Goal: Task Accomplishment & Management: Use online tool/utility

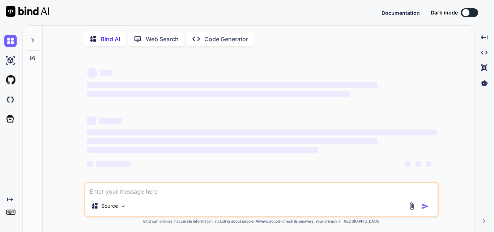
click at [101, 195] on textarea at bounding box center [261, 189] width 352 height 13
type textarea "x"
type textarea "M"
type textarea "x"
type textarea "Mo"
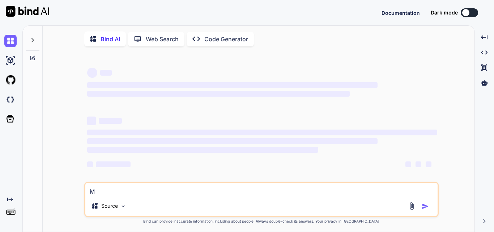
type textarea "x"
type textarea "Mod"
type textarea "x"
type textarea "Modi"
type textarea "x"
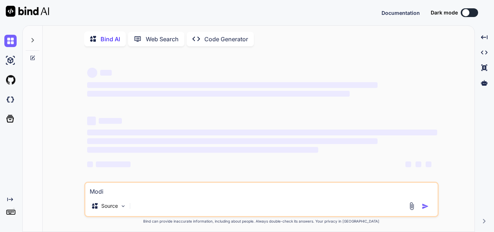
type textarea "Modif"
type textarea "x"
type textarea "Modify"
type textarea "x"
type textarea "Modify"
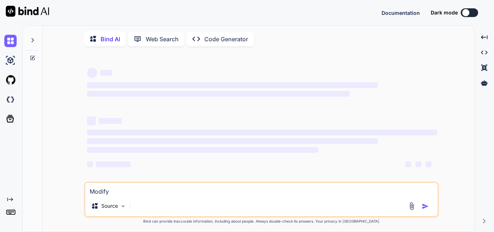
type textarea "x"
type textarea "Modify t"
type textarea "x"
type textarea "Modify th"
type textarea "x"
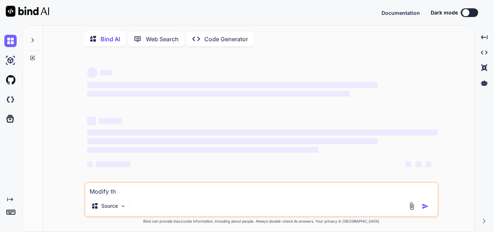
type textarea "Modify the"
type textarea "x"
type textarea "Modify the"
type textarea "x"
type textarea "Modify the g"
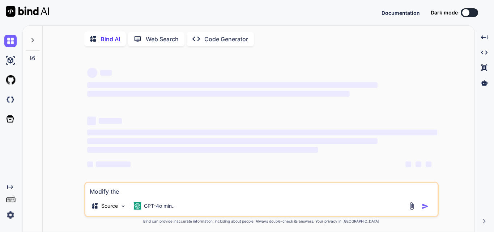
type textarea "x"
type textarea "Modify the gi"
type textarea "x"
type textarea "Modify the giv"
type textarea "x"
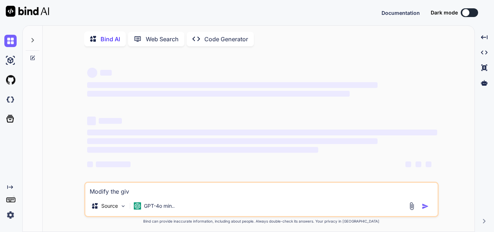
type textarea "Modify the give"
type textarea "x"
type textarea "Modify the given"
type textarea "x"
type textarea "Modify the given"
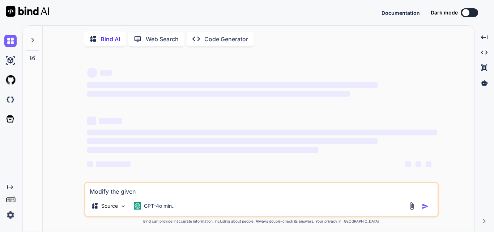
type textarea "x"
type textarea "Modify the given c"
type textarea "x"
type textarea "Modify the given co"
type textarea "x"
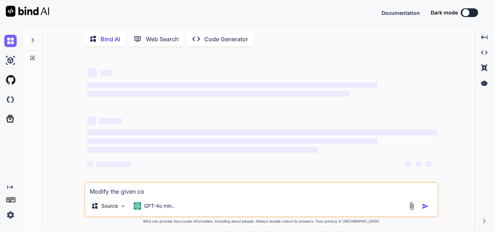
type textarea "Modify the given cod"
type textarea "x"
type textarea "Modify the given code"
type textarea "x"
type textarea "Modify the given code"
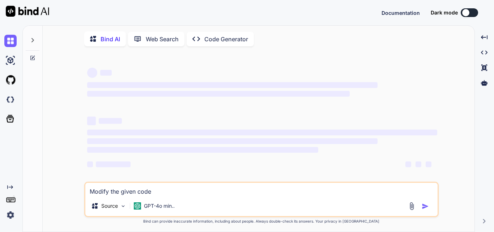
type textarea "x"
type textarea "Modify the given code w"
type textarea "x"
type textarea "Modify the given code wi"
type textarea "x"
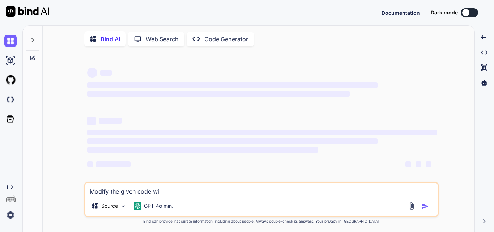
type textarea "Modify the given code wit"
type textarea "x"
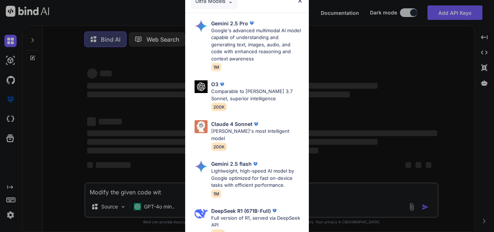
type textarea "Modify the given code with"
type textarea "x"
type textarea "Modify the given code with"
type textarea "x"
type textarea "Modify the given code with s"
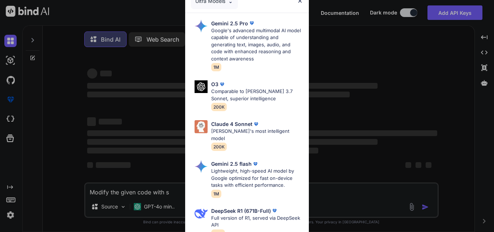
type textarea "x"
type textarea "Modify the given code with sa"
type textarea "x"
type textarea "Modify the given code with [PERSON_NAME]"
type textarea "x"
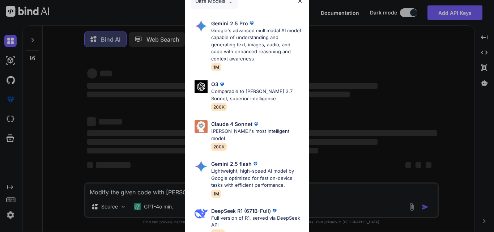
type textarea "Modify the given code with same"
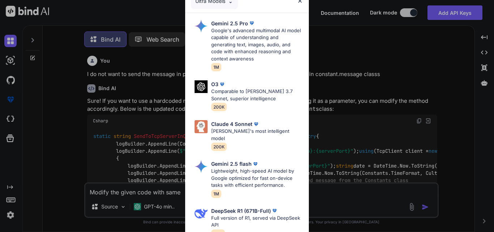
type textarea "x"
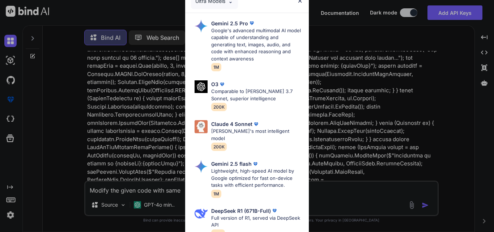
click at [297, 2] on img at bounding box center [300, 1] width 6 height 6
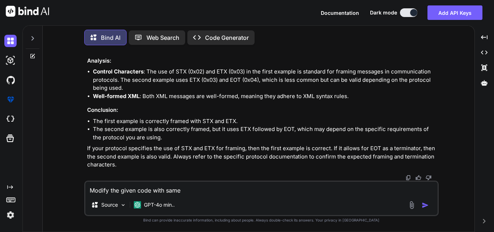
click at [217, 192] on textarea "Modify the given code with same" at bounding box center [261, 188] width 352 height 13
type textarea "Modify the given code with same"
type textarea "x"
type textarea "Modify the given code with same f"
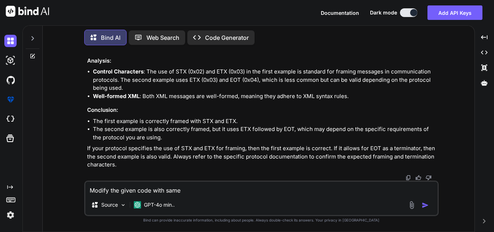
type textarea "x"
type textarea "Modify the given code with same fo"
type textarea "x"
type textarea "Modify the given code with same for"
type textarea "x"
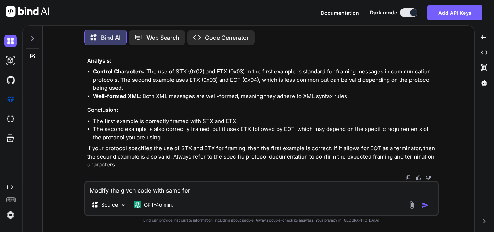
type textarea "Modify the given code with same form"
type textarea "x"
type textarea "Modify the given code with same forma"
type textarea "x"
type textarea "Modify the given code with same format"
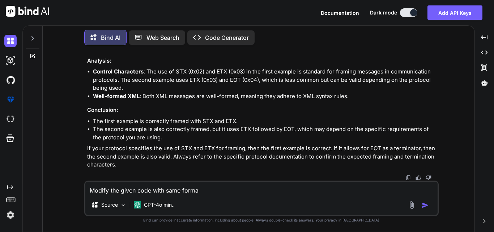
type textarea "x"
type textarea "Modify the given code with same formate"
type textarea "x"
type textarea "Modify the given code with same formate"
type textarea "x"
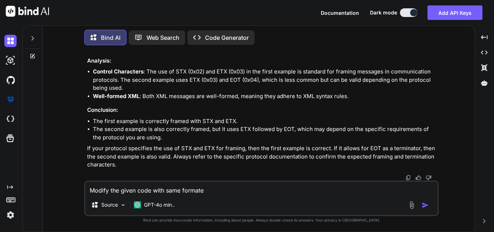
type textarea "Modify the given code with same formate"
type textarea "x"
type textarea "Modify the given code with same format"
type textarea "x"
type textarea "Modify the given code with same format"
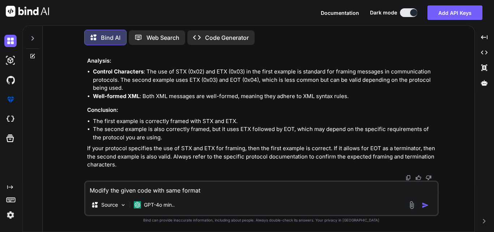
type textarea "x"
type textarea "Modify the given code with same format w"
type textarea "x"
type textarea "Modify the given code with same format wi"
type textarea "x"
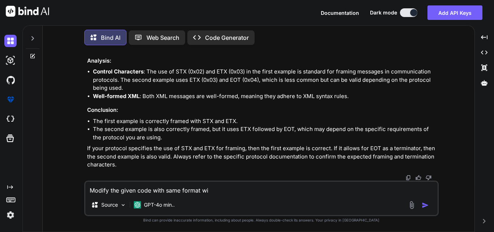
type textarea "Modify the given code with same format wit"
type textarea "x"
type textarea "Modify the given code with same format with"
type textarea "x"
type textarea "Modify the given code with same format with"
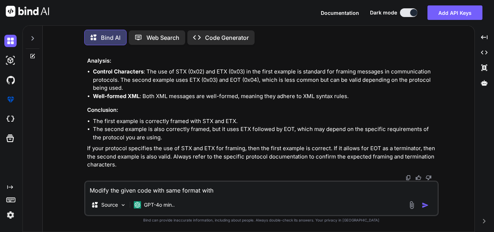
type textarea "x"
type textarea "Modify the given code with same format with l"
type textarea "x"
type textarea "Modify the given code with same format with lo"
type textarea "x"
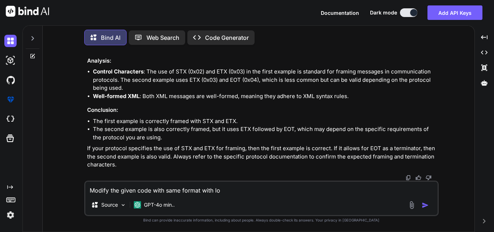
type textarea "Modify the given code with same format with log"
type textarea "x"
type textarea "Modify the given code with same format with log"
type textarea "x"
type textarea "Modify the given code with same format with log i"
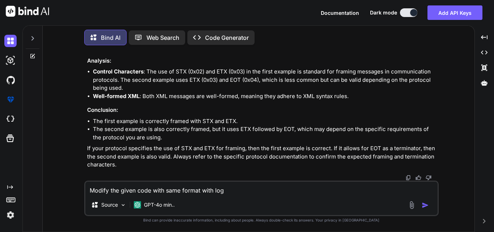
type textarea "x"
type textarea "Modify the given code with same format with log in"
type textarea "x"
type textarea "Modify the given code with same format with log in"
type textarea "x"
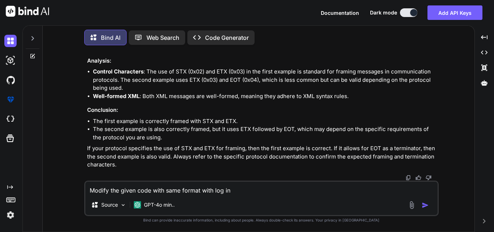
type textarea "Modify the given code with same format with log in e"
type textarea "x"
type textarea "Modify the given code with same format with log in ex"
type textarea "x"
type textarea "Modify the given code with same format with log in exa"
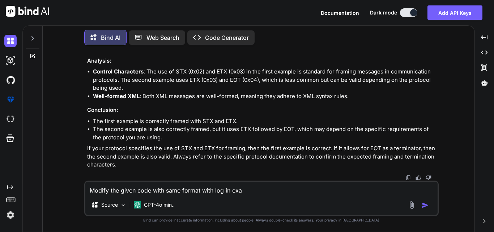
type textarea "x"
type textarea "Modify the given code with same format with log in exam"
type textarea "x"
type textarea "Modify the given code with same format with log in examp"
type textarea "x"
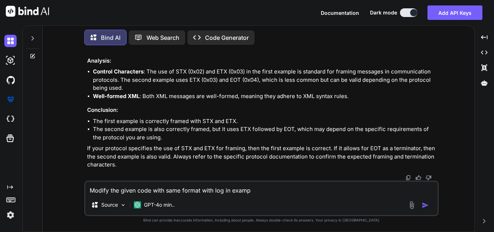
type textarea "Modify the given code with same format with log in exampl"
type textarea "x"
type textarea "Modify the given code with same format with log in example"
type textarea "x"
type textarea "Modify the given code with same format with log in example"
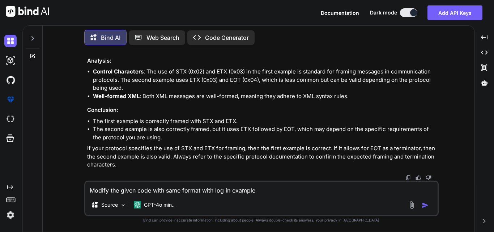
type textarea "x"
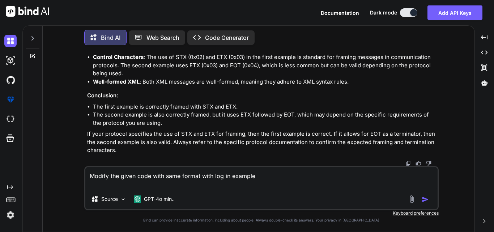
type textarea "Modify the given code with same format with log in example E"
type textarea "x"
type textarea "Modify the given code with same format with log in example"
type textarea "x"
type textarea "Modify the given code with same format with log in example E"
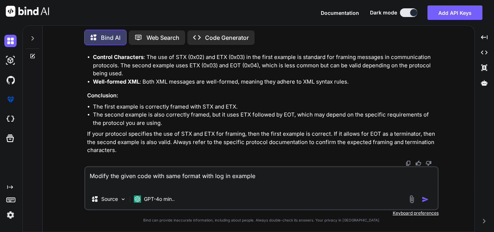
type textarea "x"
type textarea "Modify the given code with same format with log in example Ex"
type textarea "x"
type textarea "Modify the given code with same format with log in example Exa"
type textarea "x"
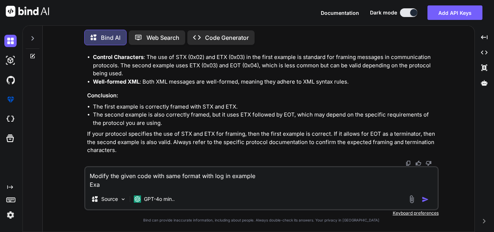
type textarea "Modify the given code with same format with log in example Exam"
type textarea "x"
type textarea "Modify the given code with same format with log in example Examp"
type textarea "x"
type textarea "Modify the given code with same format with log in example Exampl"
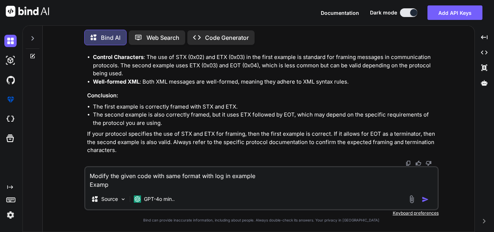
type textarea "x"
type textarea "Modify the given code with same format with log in example Example"
type textarea "x"
type textarea "Modify the given code with same format with log in example Example"
type textarea "x"
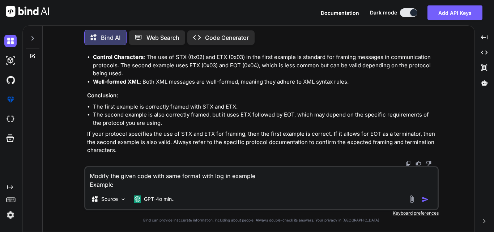
type textarea "Modify the given code with same format with log in example Example C"
type textarea "x"
type textarea "Modify the given code with same format with log in example Example CO"
type textarea "x"
type textarea "Modify the given code with same format with log in example Example COd"
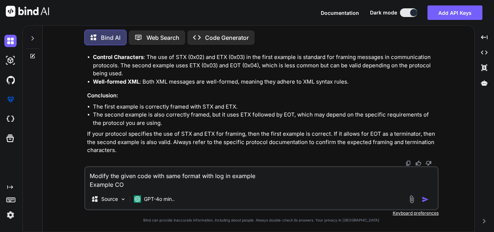
type textarea "x"
type textarea "Modify the given code with same format with log in example Example COde"
type textarea "x"
type textarea "Modify the given code with same format with log in example Example COde"
type textarea "x"
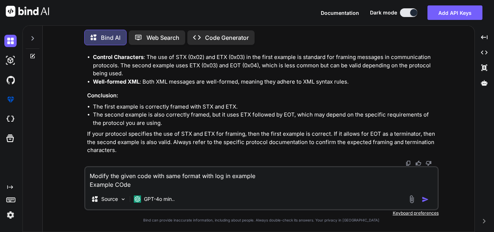
type textarea "Modify the given code with same format with log in example Example COde"
type textarea "x"
type textarea "Modify the given code with same format with log in example Example COd"
type textarea "x"
type textarea "Modify the given code with same format with log in example Example CO"
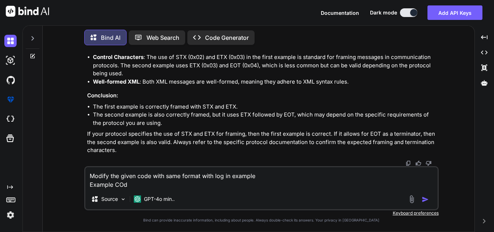
type textarea "x"
type textarea "Modify the given code with same format with log in example Example C"
type textarea "x"
type textarea "Modify the given code with same format with log in example Example Co"
type textarea "x"
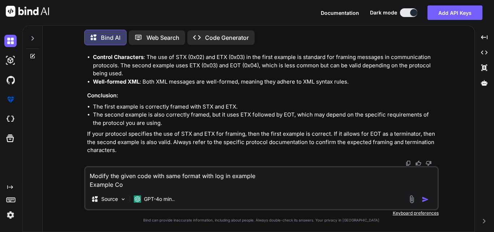
type textarea "Modify the given code with same format with log in example Example Cod"
type textarea "x"
type textarea "Modify the given code with same format with log in example Example Code"
type textarea "x"
type textarea "Modify the given code with same format with log in example Example Code"
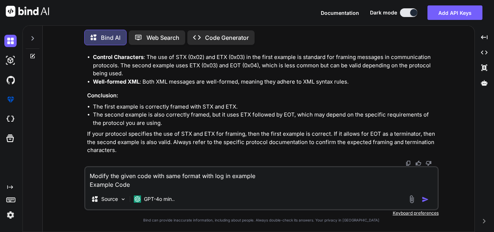
type textarea "x"
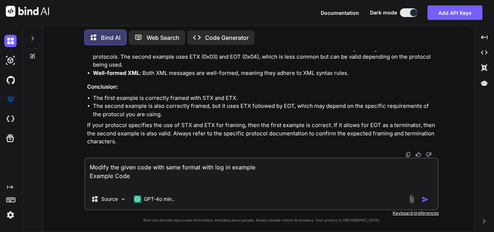
paste textarea "static string SendToTcpServerLinkStartData() { try { logBuilder.Clear(); logBui…"
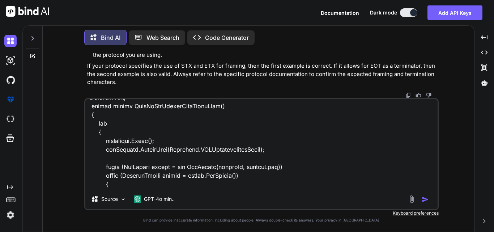
scroll to position [0, 0]
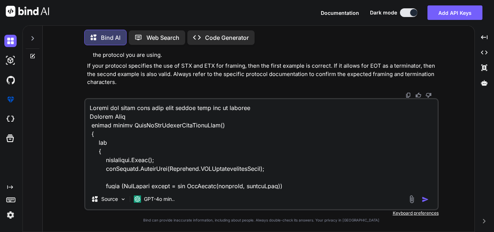
click at [272, 110] on textarea at bounding box center [261, 144] width 352 height 90
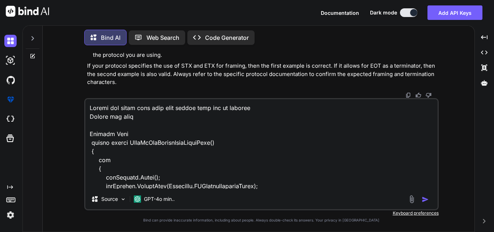
paste textarea "static void Main() { string server = "[TECHNICAL_ID]"; // Opera IFC IP int port…"
type textarea "Modify the given code with same format with log in example Modify the code stat…"
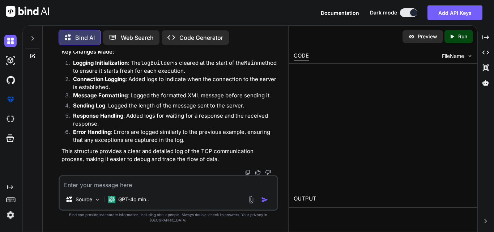
scroll to position [6993, 0]
click at [490, 38] on div "Created with Pixso." at bounding box center [486, 37] width 10 height 12
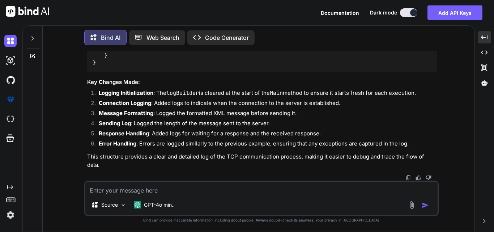
scroll to position [5607, 0]
click at [144, 193] on textarea at bounding box center [261, 188] width 352 height 13
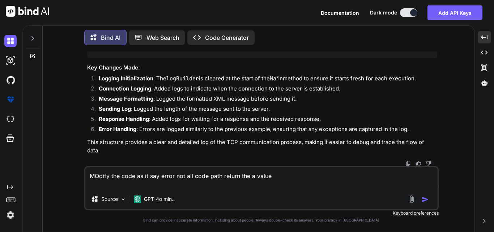
paste textarea "static string SendToTcpServerPostInquiry() { string xmlMessage = "<PostInquiry …"
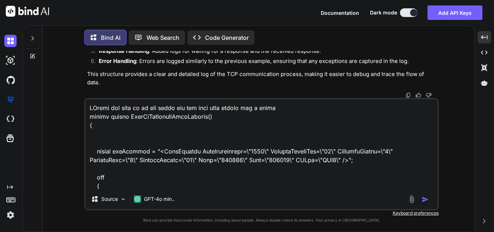
scroll to position [635, 0]
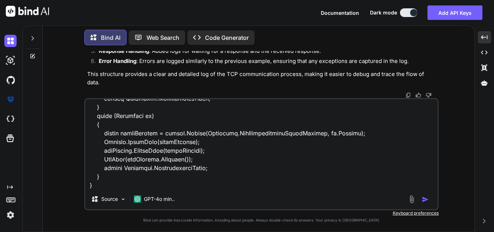
type textarea "MOdify the code as it say error not all code path return the a value static str…"
click at [427, 200] on img "button" at bounding box center [425, 199] width 7 height 7
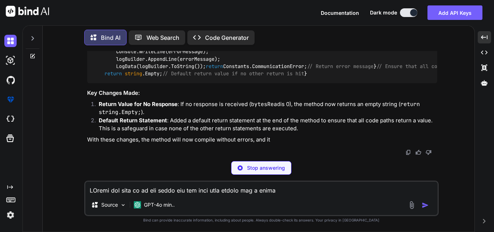
scroll to position [7648, 0]
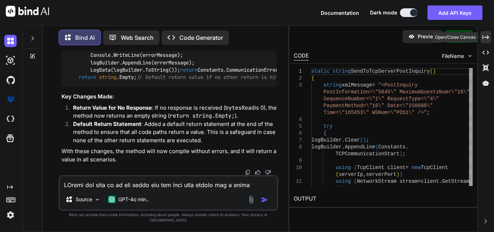
click at [484, 38] on icon "Created with Pixso." at bounding box center [486, 37] width 7 height 7
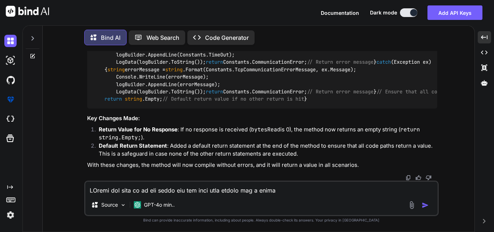
scroll to position [6591, 0]
click at [156, 191] on textarea at bounding box center [261, 188] width 352 height 13
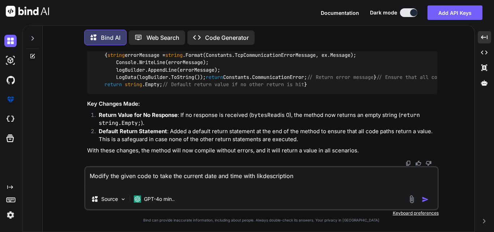
paste textarea "static string SendToTcpServerLinkDescription() { string xmlMessage = ""; try { …"
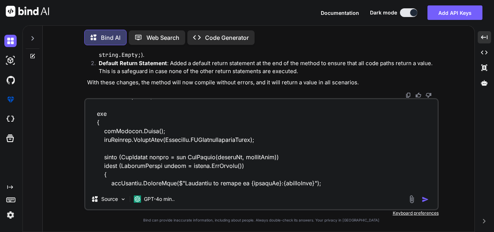
scroll to position [0, 0]
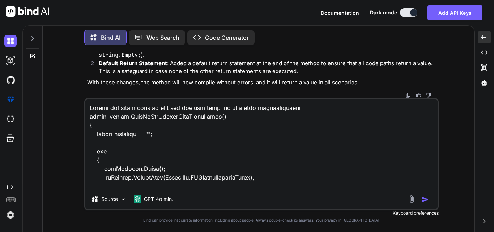
click at [306, 108] on textarea at bounding box center [261, 144] width 352 height 90
drag, startPoint x: 257, startPoint y: 108, endPoint x: 298, endPoint y: 111, distance: 41.8
click at [298, 111] on textarea at bounding box center [261, 144] width 352 height 90
paste textarea "<LinkDescription Date=\"{0}\" Time=\"{1}\" VerNum=\"1.0\" />""
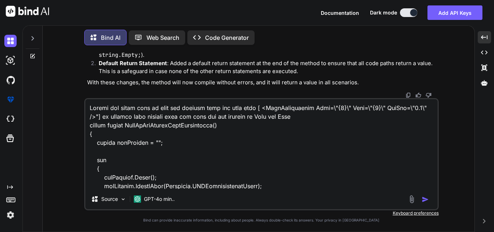
click at [318, 118] on textarea at bounding box center [261, 144] width 352 height 90
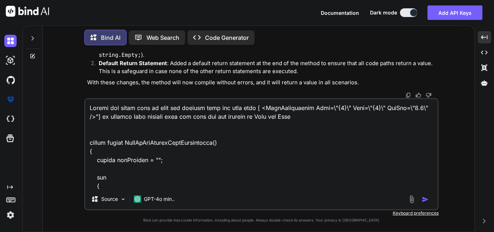
paste textarea "string date = DateTime.Now.ToString(Constants.DateFormat, CultureInfo.CurrentCu…"
type textarea "Modify the given code to take the current date and time with [ <LinkDescription…"
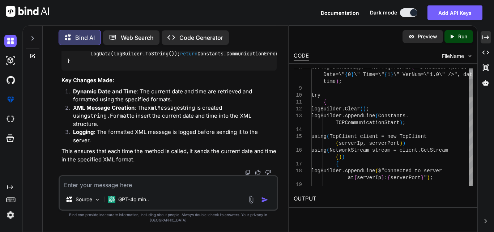
scroll to position [8738, 0]
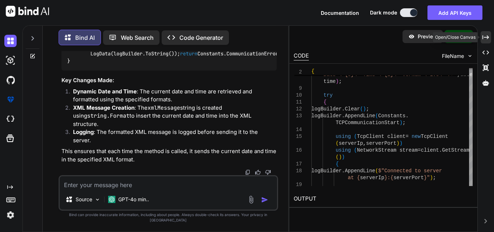
click at [487, 35] on icon "Created with Pixso." at bounding box center [486, 37] width 7 height 7
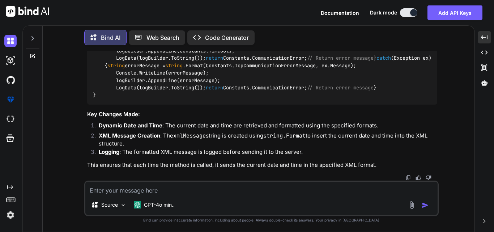
scroll to position [7599, 0]
click at [117, 190] on textarea at bounding box center [261, 188] width 352 height 13
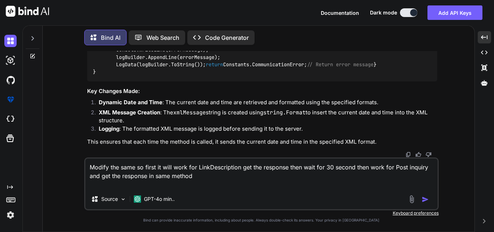
paste textarea "string xmlMessage = "<PostInquiry PostInformation=\"5645\" MaximumGuestsNum=\"1…"
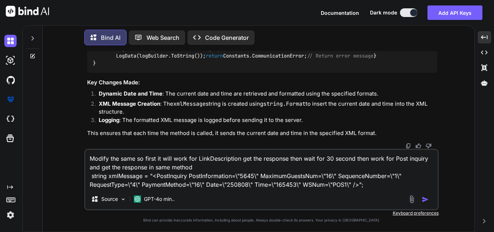
click at [372, 186] on textarea "Modify the same so first it will work for LinkDescription get the response then…" at bounding box center [261, 169] width 352 height 39
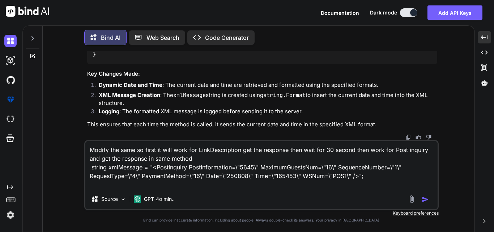
paste textarea "static string SendToTcpServerLinkDescription() { // Get the current date and ti…"
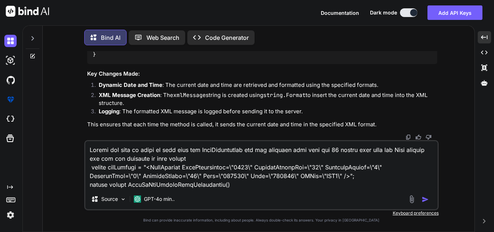
scroll to position [669, 0]
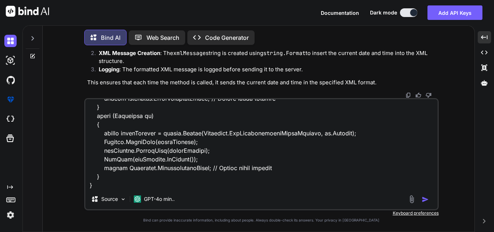
type textarea "Modify the same so first it will work for LinkDescription get the response then…"
click at [427, 199] on img "button" at bounding box center [425, 199] width 7 height 7
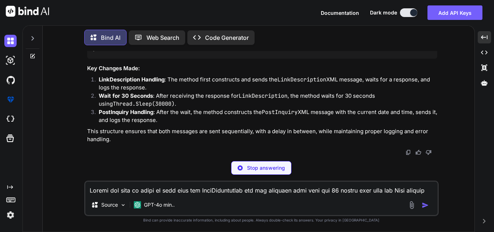
scroll to position [10712, 0]
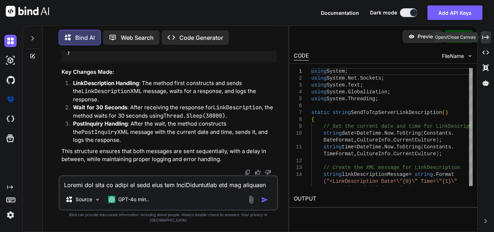
click at [485, 36] on icon "Created with Pixso." at bounding box center [486, 37] width 7 height 7
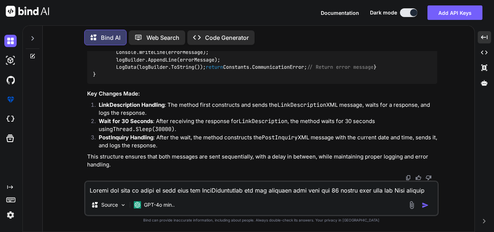
scroll to position [9139, 0]
drag, startPoint x: 117, startPoint y: 102, endPoint x: 274, endPoint y: 113, distance: 157.3
copy code "using (TcpClient client = new TcpClient(serverIp, serverPort)) using (NetworkSt…"
click at [134, 192] on textarea at bounding box center [261, 188] width 352 height 13
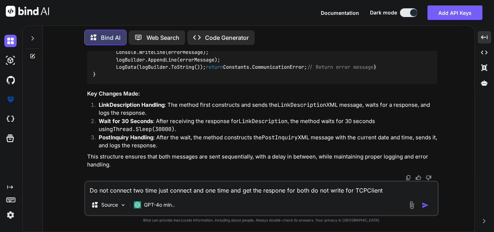
type textarea "Do not connect two time just connect and one time and get the respone for both …"
click at [427, 203] on img "button" at bounding box center [425, 205] width 7 height 7
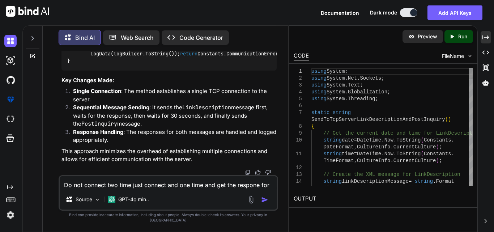
scroll to position [12172, 0]
click at [485, 38] on icon "Created with Pixso." at bounding box center [486, 37] width 7 height 7
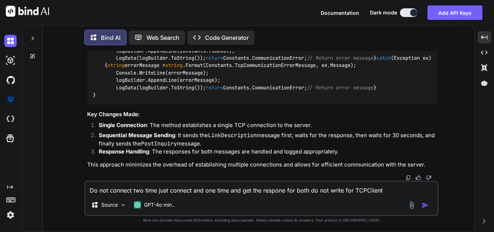
scroll to position [9860, 0]
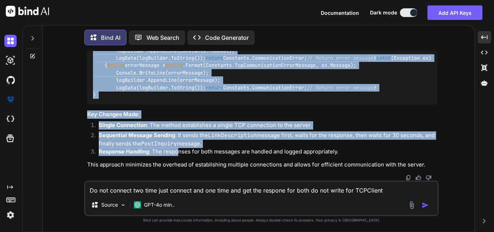
scroll to position [10861, 0]
drag, startPoint x: 93, startPoint y: 68, endPoint x: 135, endPoint y: 84, distance: 44.5
copy code "static string SendToTcpServerLinkDescriptionAndPostInquiry () { // Get the curr…"
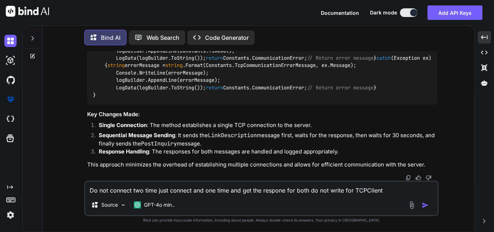
click at [313, 127] on li "Single Connection : The method establishes a single TCP connection to the serve…" at bounding box center [265, 126] width 344 height 10
click at [185, 184] on textarea "Do not connect two time just connect and one time and get the respone for both …" at bounding box center [261, 188] width 352 height 13
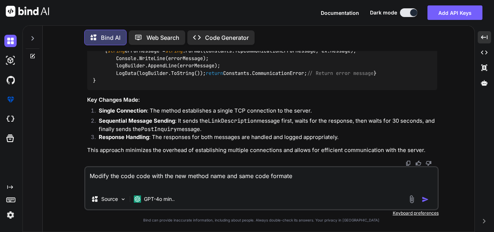
paste textarea "string xmlMessage = "<PostInquiry PostInformation=\"5645\" MaximumGuestsNum=\"1…"
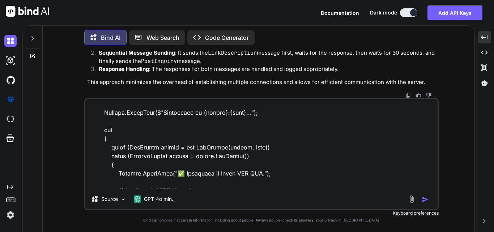
scroll to position [0, 0]
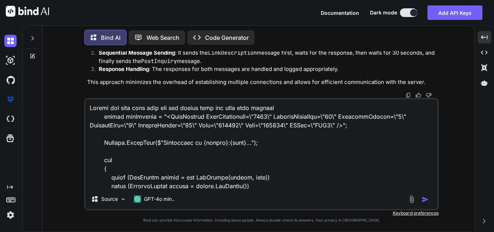
click at [294, 109] on textarea at bounding box center [261, 144] width 352 height 90
click at [379, 149] on textarea at bounding box center [261, 144] width 352 height 90
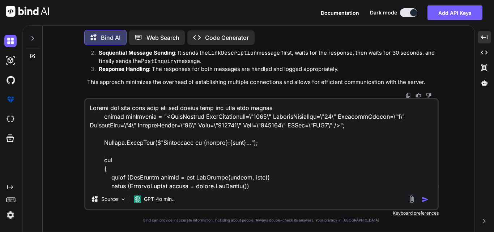
copy span "SendToTcpServerLinkDescriptionAndPostInquiry"
click at [299, 110] on textarea at bounding box center [261, 144] width 352 height 90
paste textarea "SendToTcpServerLinkDescriptionAndPostInquiry"
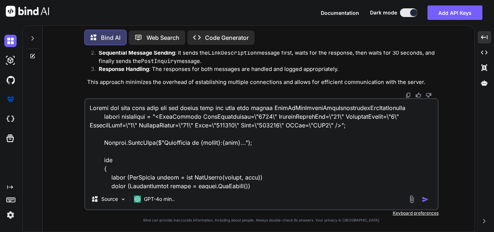
type textarea "Loremi dol sita cons adip eli sed doeius temp inc utla etdo magnaa EnimAdMinImv…"
click at [423, 197] on img "button" at bounding box center [425, 199] width 7 height 7
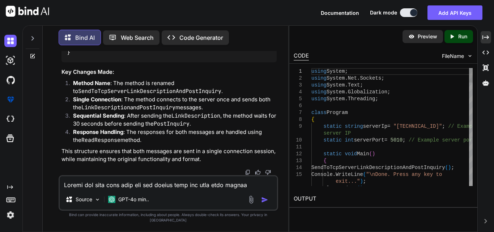
scroll to position [13754, 0]
click at [484, 36] on icon "Created with Pixso." at bounding box center [486, 37] width 7 height 7
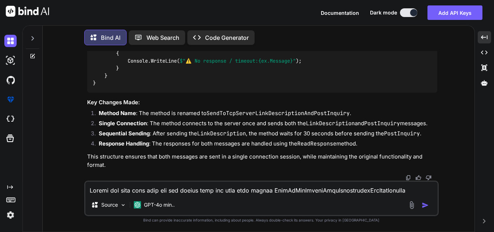
scroll to position [11177, 0]
click at [116, 194] on textarea at bounding box center [261, 188] width 352 height 13
click at [33, 36] on icon at bounding box center [32, 38] width 3 height 4
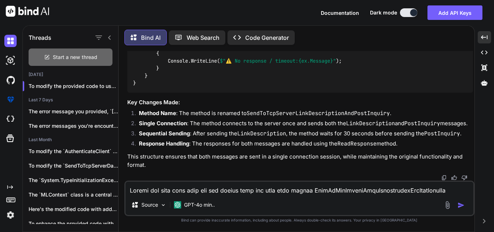
click at [62, 56] on span "Start a new thread" at bounding box center [75, 57] width 44 height 7
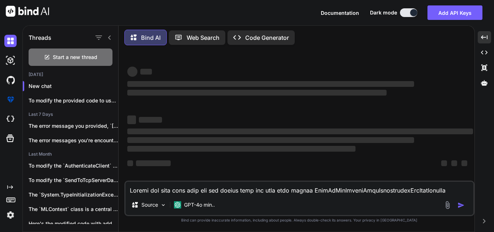
scroll to position [0, 0]
click at [148, 193] on textarea at bounding box center [300, 188] width 348 height 13
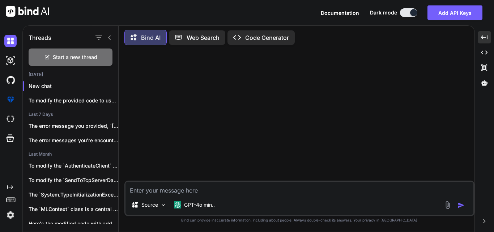
paste textarea "SendToTcpServerLinkDescriptionAndPostInquiry"
type textarea "SendToTcpServerLinkDescriptionAndPostInquiry"
paste textarea "string xmlMessage = "<PostInquiry PostInformation=\"5645\" MaximumGuestsNum=\"1…"
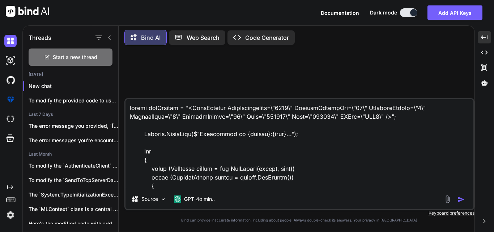
click at [143, 107] on textarea at bounding box center [300, 144] width 348 height 90
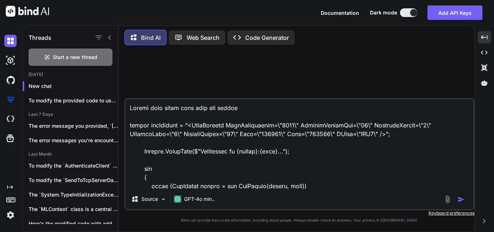
paste textarea "logBuilder.Clear(); logBuilder.AppendLine(Constants.TCPCommunicationStart); usi…"
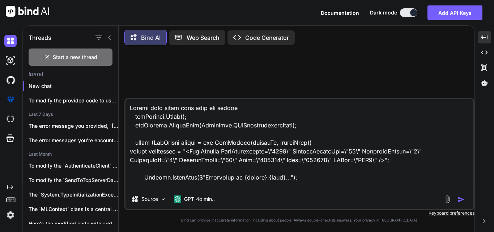
click at [255, 107] on textarea at bounding box center [300, 144] width 348 height 90
paste textarea "static string SendToTcpServerPostInquiry()"
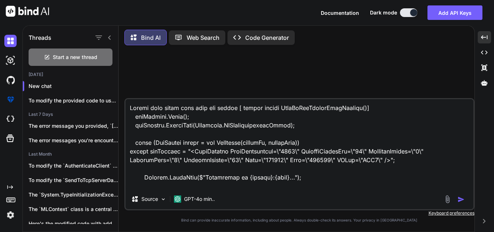
click at [311, 109] on textarea at bounding box center [300, 144] width 348 height 90
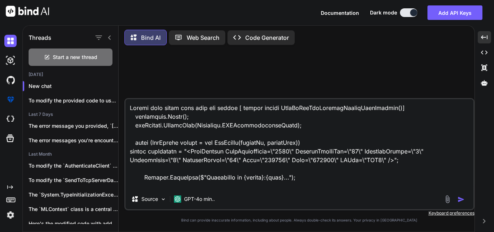
type textarea "Loremi dolo sitam cons adip eli seddoe [ tempor incidi UtlaBoReeTdoLoremagNaali…"
click at [462, 198] on img "button" at bounding box center [461, 199] width 7 height 7
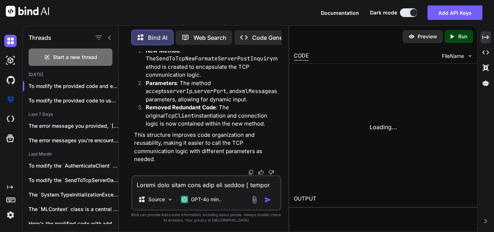
scroll to position [1351, 0]
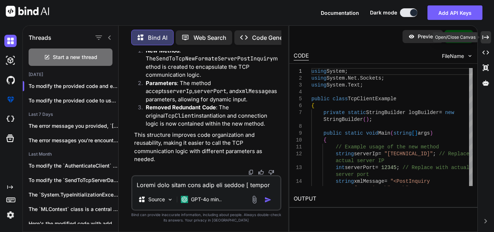
click at [486, 36] on icon "Created with Pixso." at bounding box center [486, 37] width 7 height 7
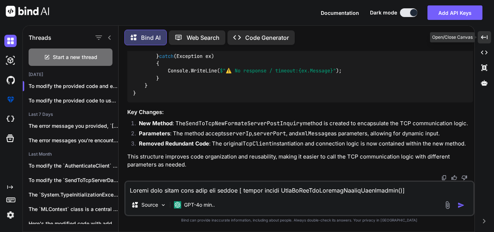
scroll to position [1033, 0]
click at [176, 192] on textarea at bounding box center [300, 188] width 348 height 13
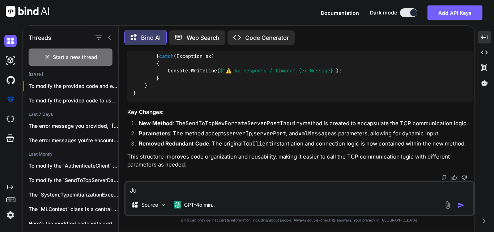
type textarea "J"
drag, startPoint x: 169, startPoint y: 140, endPoint x: 241, endPoint y: 82, distance: 91.9
copy code "static void SendToTcpNewFormateServerPostInquiry ( string serverIp, int serverP…"
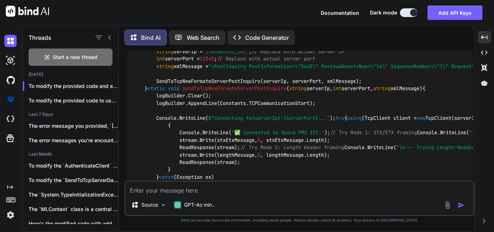
scroll to position [314, 0]
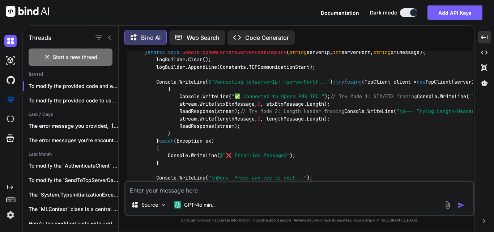
drag, startPoint x: 154, startPoint y: 96, endPoint x: 458, endPoint y: 101, distance: 303.2
click at [458, 101] on div "using System; using System.Net.Sockets; using System.Text; public class TcpClie…" at bounding box center [300, 196] width 346 height 395
copy code "string xmlMessage = "<PostInquiry PostInformation=\"5645\" MaximumGuestsNum=\"1…"
click at [173, 185] on textarea at bounding box center [300, 188] width 348 height 13
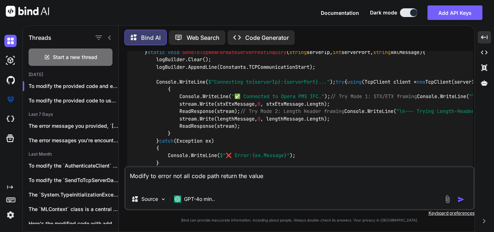
paste textarea "loremi dolors AmetCoNseCteTuradipIscingElitSeddoei() { temPorinci.Utlab(); etdO…"
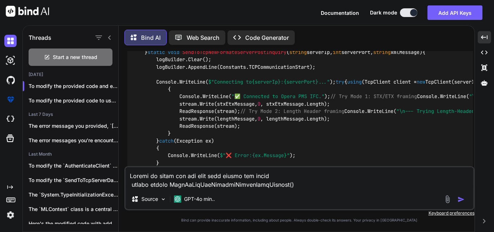
scroll to position [739, 0]
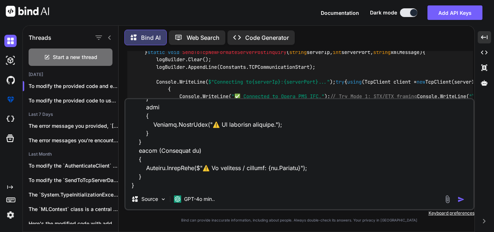
type textarea "Loremi do sitam con adi elit sedd eiusmo tem incid utlabo etdolo MagnAaLiqUaeNi…"
click at [463, 198] on img "button" at bounding box center [461, 199] width 7 height 7
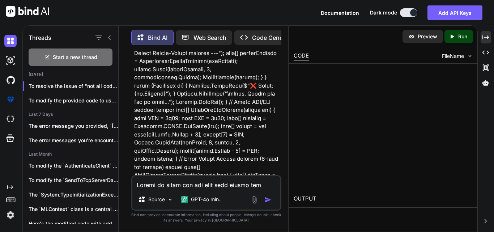
scroll to position [1662, 0]
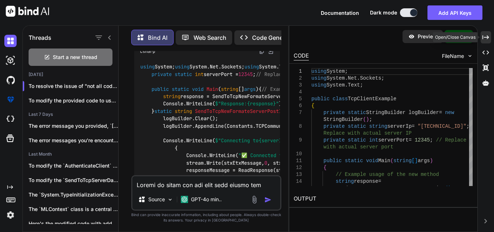
click at [487, 35] on icon "Created with Pixso." at bounding box center [486, 37] width 7 height 7
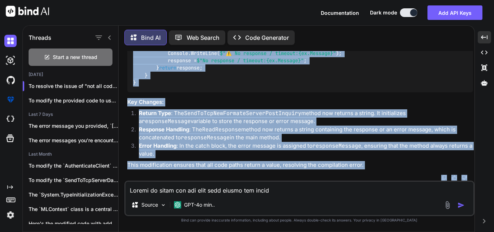
scroll to position [2262, 0]
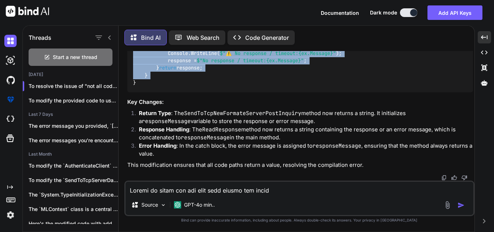
drag, startPoint x: 144, startPoint y: 116, endPoint x: 174, endPoint y: 69, distance: 55.3
copy code "loremi dolors AmetCoNseCteTuradipIscingElitSeddoei () { temPorinci.Utlab(); etd…"
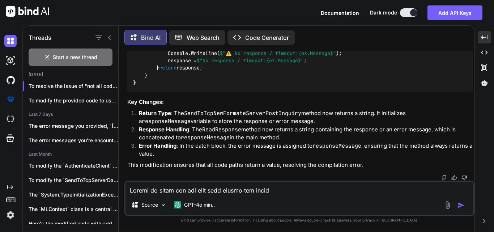
click at [201, 187] on textarea at bounding box center [300, 188] width 348 height 13
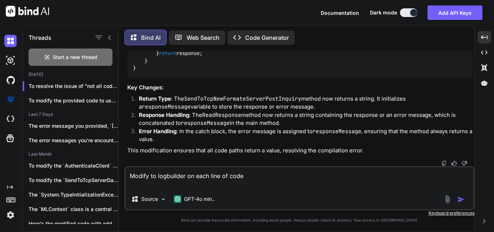
paste textarea "static string SendToTcpServerPostInquiry() { string xmlMessage = "<PostInquiry …"
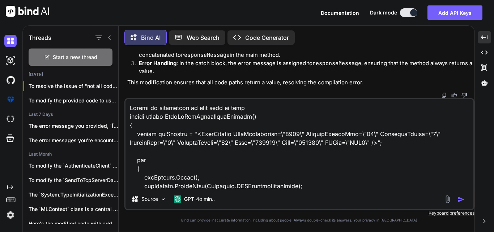
scroll to position [626, 0]
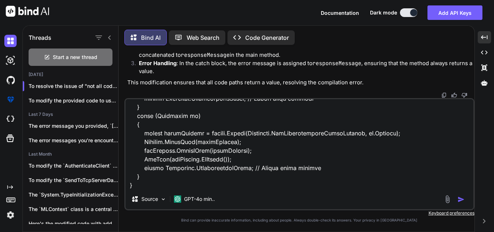
type textarea "Modify to logbuilder on each line of code static string SendToTcpServerPostInqu…"
click at [462, 200] on img "button" at bounding box center [461, 199] width 7 height 7
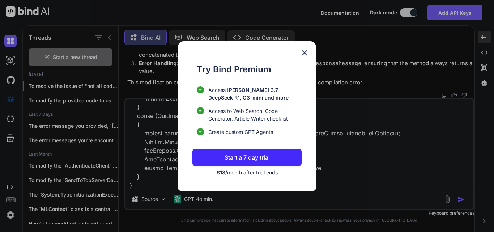
click at [305, 52] on img at bounding box center [304, 52] width 9 height 9
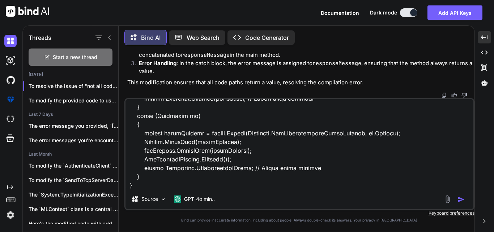
click at [241, 173] on textarea at bounding box center [300, 144] width 348 height 90
click at [306, 149] on textarea at bounding box center [300, 144] width 348 height 90
click at [9, 215] on img at bounding box center [10, 215] width 12 height 12
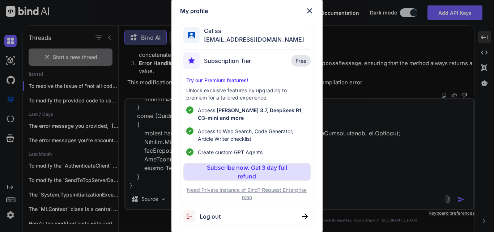
click at [208, 214] on span "Log out" at bounding box center [210, 216] width 21 height 9
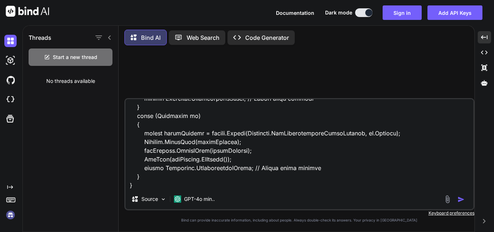
scroll to position [0, 0]
click at [459, 200] on img "button" at bounding box center [461, 199] width 7 height 7
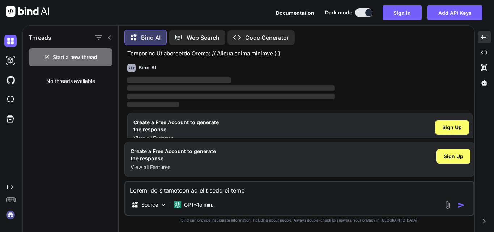
scroll to position [196, 0]
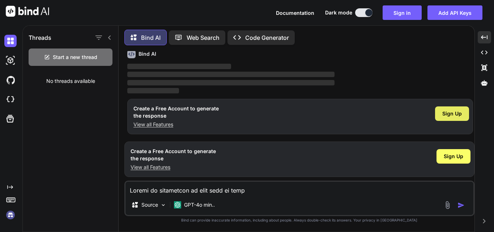
click at [451, 116] on div "Sign Up" at bounding box center [452, 113] width 34 height 14
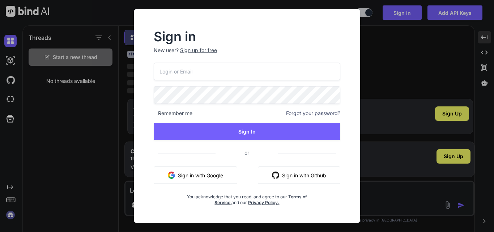
type input "[EMAIL_ADDRESS][DOMAIN_NAME]"
click at [395, 42] on div "Sign in New user? Sign up for free [EMAIL_ADDRESS][DOMAIN_NAME] Remember me For…" at bounding box center [247, 116] width 494 height 232
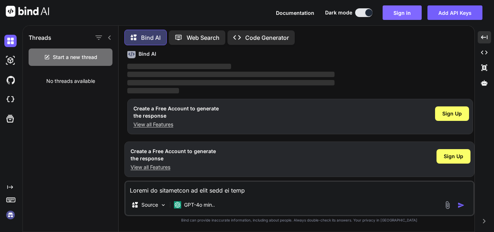
click at [399, 15] on button "Sign in" at bounding box center [402, 12] width 39 height 14
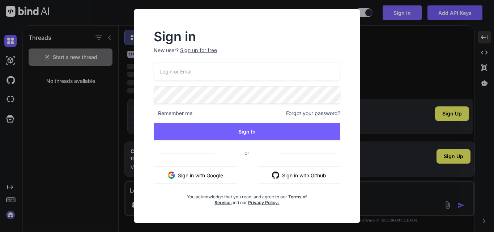
type input "[EMAIL_ADDRESS][DOMAIN_NAME]"
click at [236, 73] on input "[EMAIL_ADDRESS][DOMAIN_NAME]" at bounding box center [247, 72] width 187 height 18
click at [206, 46] on div "Sign in New user? Sign up for free" at bounding box center [247, 47] width 187 height 32
click at [194, 49] on div "Sign up for free" at bounding box center [198, 50] width 37 height 7
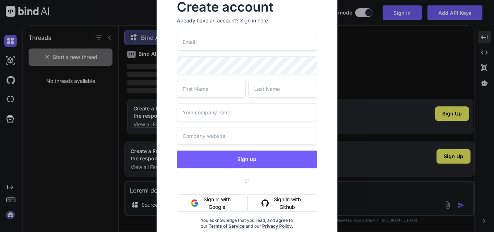
click at [215, 38] on input "email" at bounding box center [247, 42] width 141 height 18
type input "[EMAIL_ADDRESS][DOMAIN_NAME]"
type input "[PERSON_NAME]"
type input "SIngh"
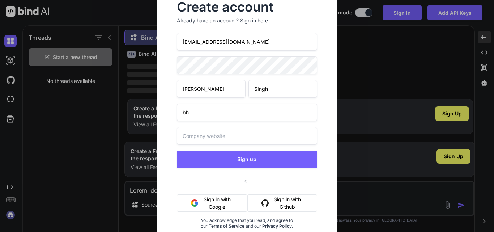
type input "bh"
type input "jb"
click at [273, 90] on input "SIngh" at bounding box center [283, 89] width 69 height 18
type input "[PERSON_NAME]"
click at [250, 43] on input "[EMAIL_ADDRESS][DOMAIN_NAME]" at bounding box center [247, 42] width 141 height 18
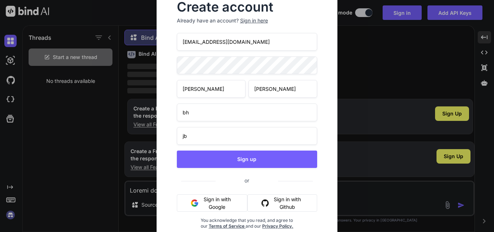
drag, startPoint x: 233, startPoint y: 45, endPoint x: 173, endPoint y: 46, distance: 59.7
click at [173, 46] on div "Create account Already have an account? Sign in here [EMAIL_ADDRESS][DOMAIN_NAM…" at bounding box center [247, 120] width 158 height 251
click at [234, 41] on input "[EMAIL_ADDRESS][DOMAIN_NAME]" at bounding box center [247, 42] width 141 height 18
drag, startPoint x: 234, startPoint y: 41, endPoint x: 157, endPoint y: 39, distance: 76.3
click at [157, 39] on div "Create account Already have an account? Sign in here [EMAIL_ADDRESS][DOMAIN_NAM…" at bounding box center [247, 121] width 181 height 263
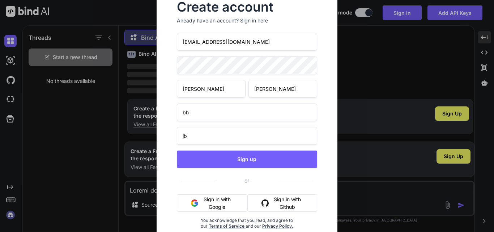
click at [250, 42] on input "[EMAIL_ADDRESS][DOMAIN_NAME]" at bounding box center [247, 42] width 141 height 18
click at [232, 42] on input "[EMAIL_ADDRESS][DOMAIN_NAME]" at bounding box center [247, 42] width 141 height 18
click at [241, 43] on input "[EMAIL_ADDRESS][DOMAIN_NAME]" at bounding box center [247, 42] width 141 height 18
click at [262, 44] on input "[EMAIL_ADDRESS][DOMAIN_NAME]" at bounding box center [247, 42] width 141 height 18
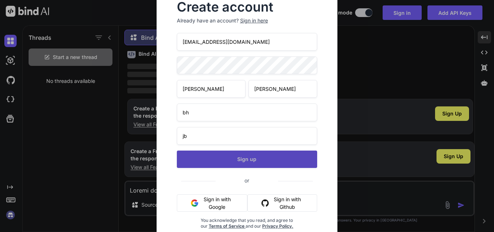
click at [263, 159] on button "Sign up" at bounding box center [247, 158] width 141 height 17
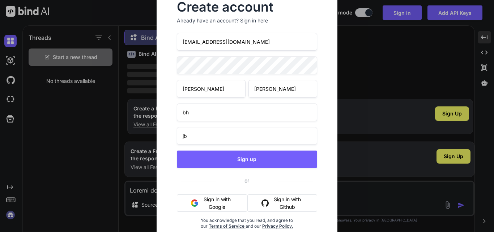
click at [219, 202] on button "Sign in with Google" at bounding box center [212, 202] width 71 height 17
click at [200, 205] on button "Sign in with Google" at bounding box center [212, 202] width 71 height 17
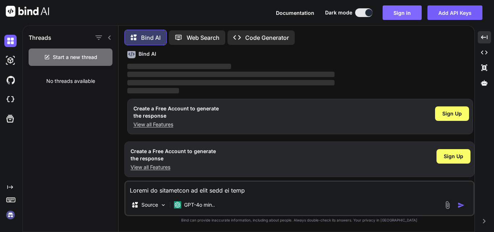
click at [410, 12] on button "Sign in" at bounding box center [402, 12] width 39 height 14
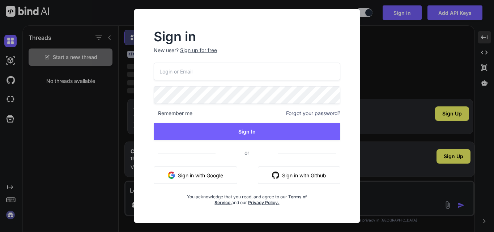
type input "[EMAIL_ADDRESS][DOMAIN_NAME]"
click at [200, 177] on button "Sign in with Google" at bounding box center [196, 174] width 84 height 17
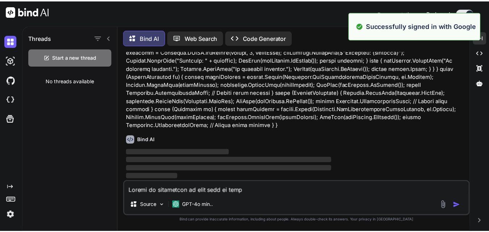
scroll to position [0, 0]
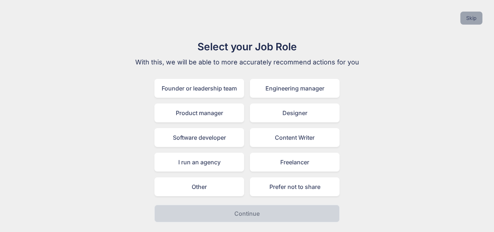
click at [468, 18] on button "Skip" at bounding box center [472, 18] width 22 height 13
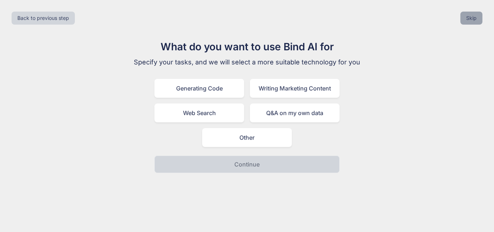
click at [468, 18] on button "Skip" at bounding box center [472, 18] width 22 height 13
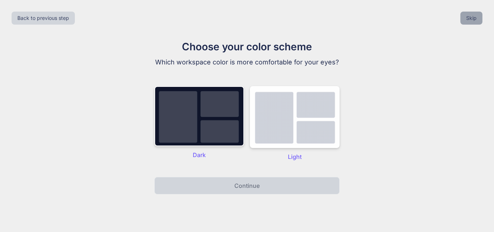
click at [468, 18] on button "Skip" at bounding box center [472, 18] width 22 height 13
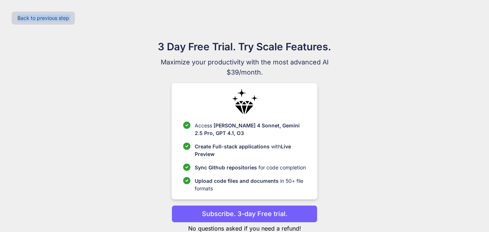
click at [468, 18] on div "Back to previous step" at bounding box center [244, 18] width 477 height 25
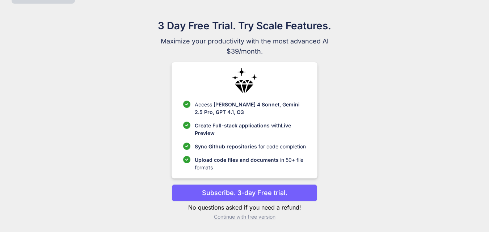
click at [243, 219] on p "Continue with free version" at bounding box center [244, 216] width 146 height 7
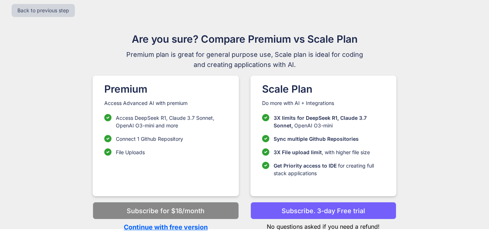
scroll to position [8, 0]
click at [48, 9] on button "Back to previous step" at bounding box center [43, 10] width 63 height 13
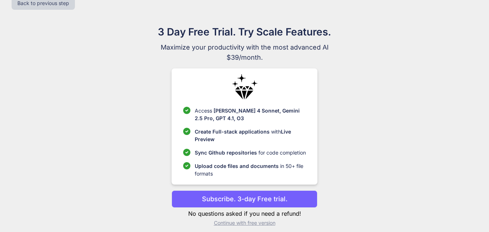
scroll to position [21, 0]
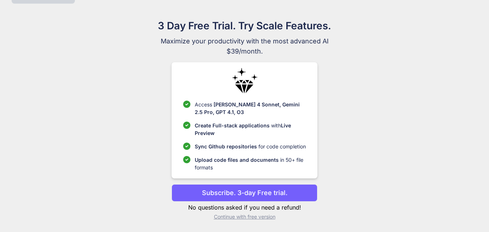
click at [246, 220] on p "Continue with free version" at bounding box center [244, 216] width 146 height 7
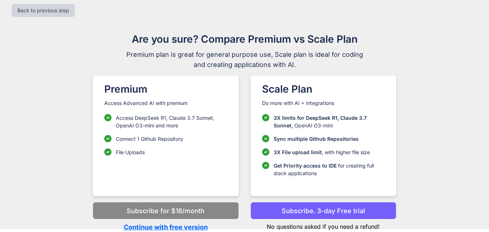
scroll to position [8, 0]
click at [182, 228] on p "Continue with free version" at bounding box center [166, 227] width 146 height 10
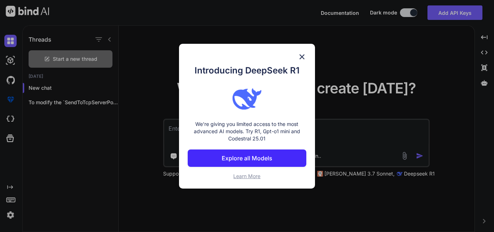
click at [299, 53] on img at bounding box center [302, 56] width 9 height 9
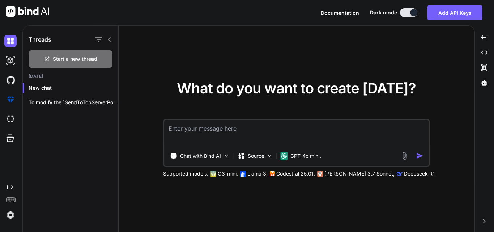
click at [208, 135] on textarea at bounding box center [296, 133] width 265 height 27
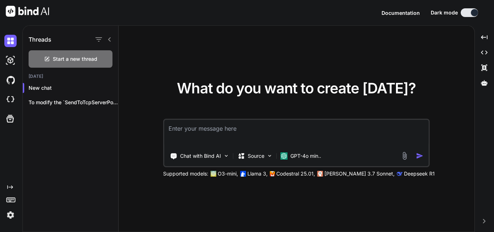
paste textarea "[EMAIL_ADDRESS][DOMAIN_NAME]"
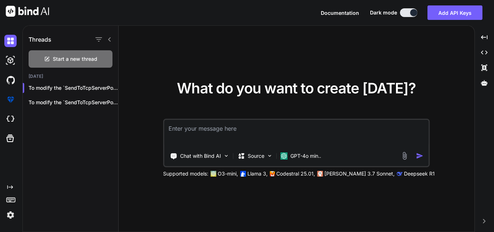
paste textarea "Modify to logbuilder on each line of code static string SendToTcpServerPostInqu…"
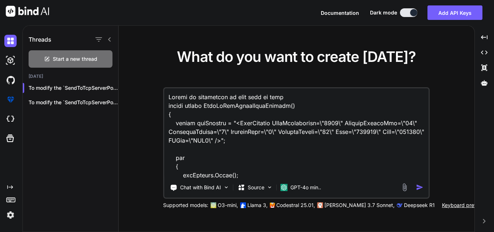
click at [419, 186] on img "button" at bounding box center [420, 187] width 8 height 8
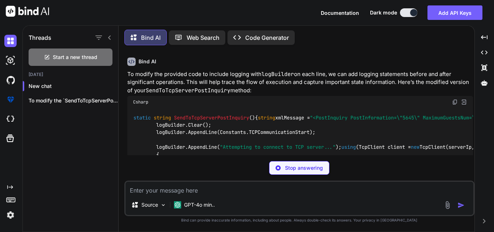
scroll to position [158, 0]
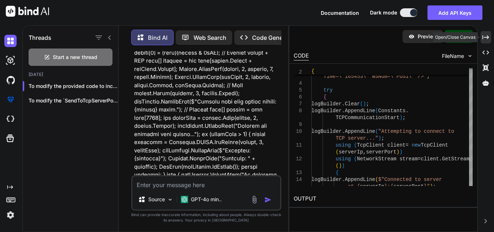
click at [489, 35] on icon "Created with Pixso." at bounding box center [486, 37] width 7 height 7
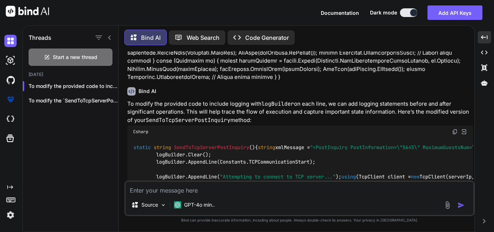
scroll to position [194, 0]
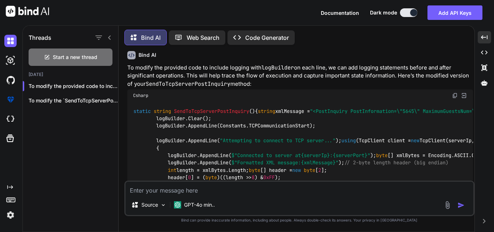
click at [456, 98] on img at bounding box center [455, 96] width 6 height 6
click at [184, 196] on div "Source GPT-4o min.." at bounding box center [299, 198] width 350 height 35
click at [176, 191] on textarea at bounding box center [300, 188] width 348 height 13
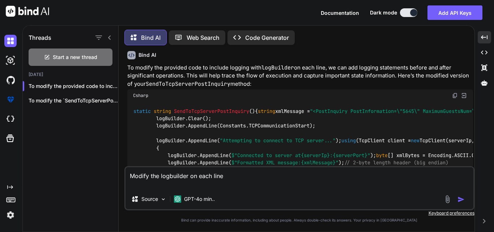
paste textarea "static string SendToTcpServerLinkDescription() { // Get the current date and ti…"
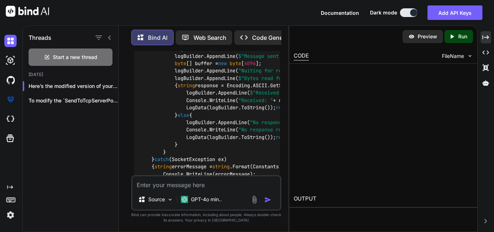
scroll to position [2568, 0]
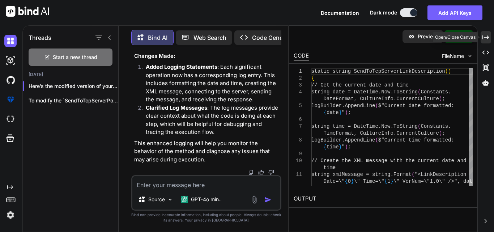
click at [488, 41] on div "Created with Pixso." at bounding box center [486, 37] width 10 height 12
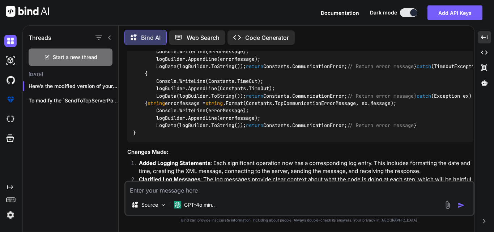
scroll to position [1107, 0]
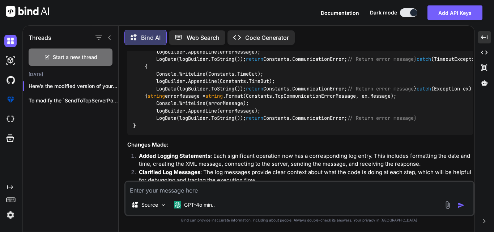
scroll to position [1144, 0]
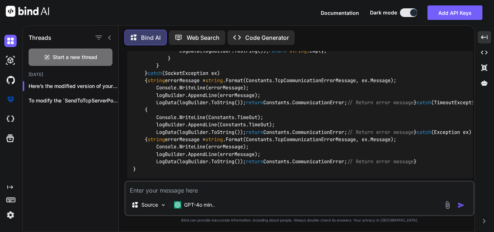
click at [198, 192] on textarea at bounding box center [300, 188] width 348 height 13
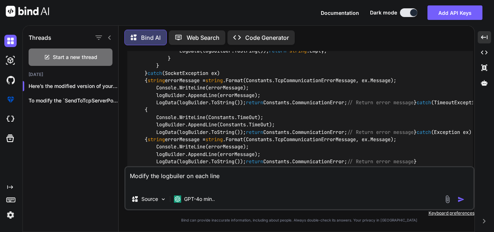
paste textarea "static string SendToTcpServerLinkDescriptionAndPostInquiry() { // Get the curre…"
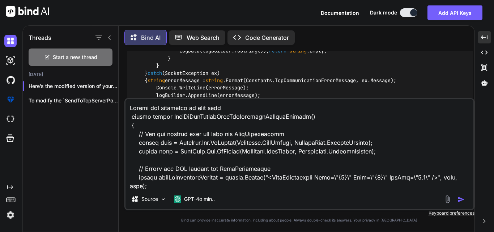
scroll to position [1043, 0]
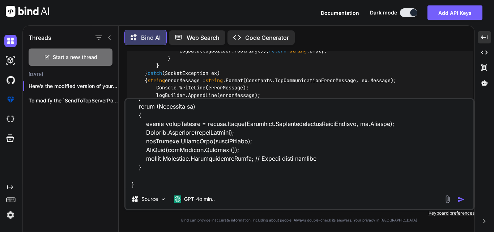
click at [460, 199] on img "button" at bounding box center [461, 199] width 7 height 7
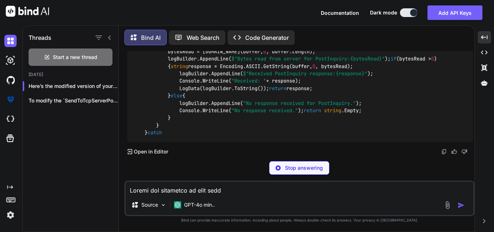
scroll to position [2322, 0]
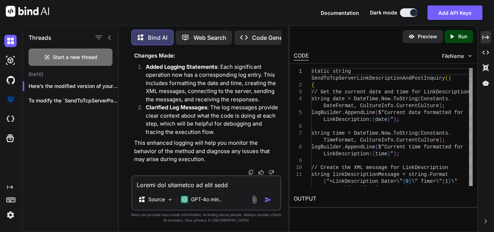
scroll to position [4330, 0]
click at [488, 36] on icon at bounding box center [486, 37] width 7 height 4
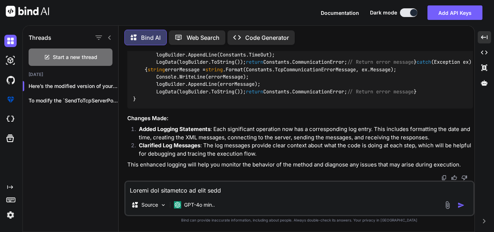
scroll to position [2333, 0]
click at [187, 190] on textarea at bounding box center [300, 188] width 348 height 13
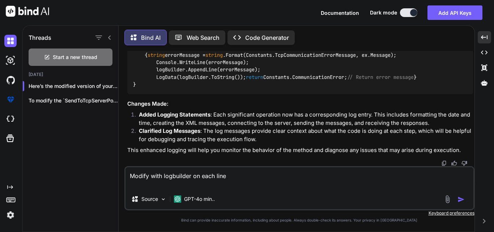
paste textarea "static string SendToTcpNewFormateServerPostInquiry() { logBuilder.Clear(); logB…"
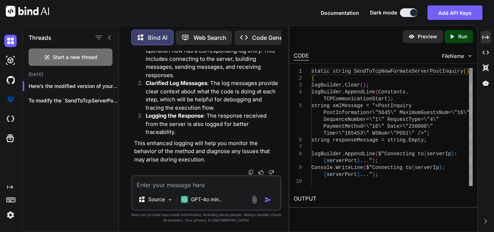
scroll to position [5547, 0]
click at [488, 36] on icon at bounding box center [486, 37] width 7 height 4
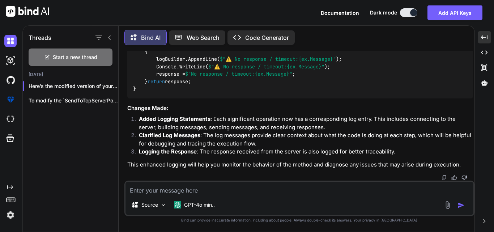
scroll to position [3665, 0]
click at [175, 192] on textarea at bounding box center [300, 188] width 348 height 13
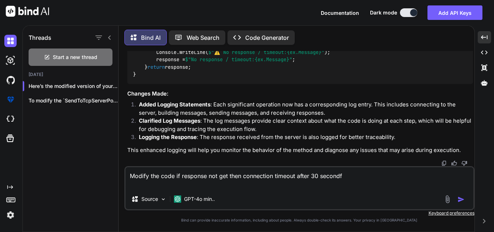
paste textarea "static string SendToTcpServerPostInquiry() { string xmlMessage = "<PostInquiry …"
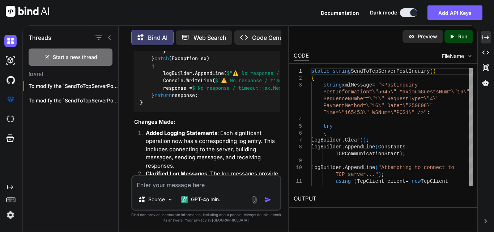
scroll to position [6350, 0]
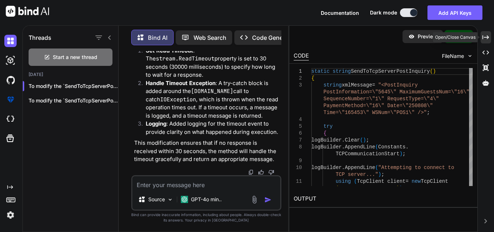
click at [488, 37] on icon at bounding box center [486, 37] width 7 height 4
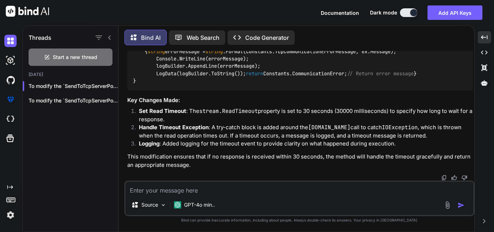
scroll to position [5021, 0]
click at [482, 39] on icon "Created with Pixso." at bounding box center [484, 37] width 7 height 7
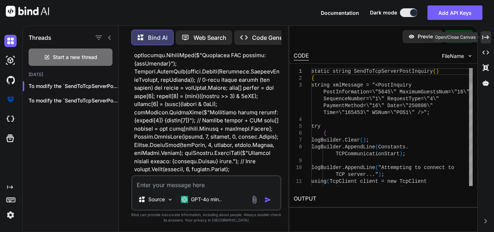
scroll to position [7062, 0]
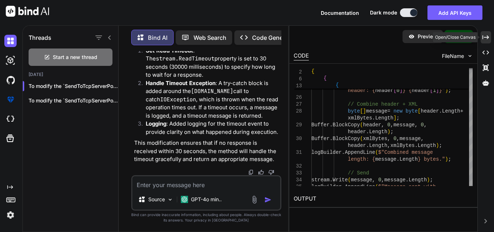
click at [483, 37] on icon at bounding box center [486, 37] width 7 height 4
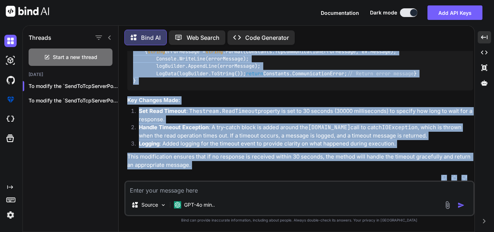
scroll to position [5262, 0]
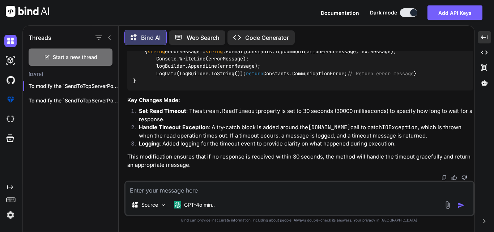
drag, startPoint x: 167, startPoint y: 67, endPoint x: 373, endPoint y: 147, distance: 220.4
copy code "byte [] buffer = new byte [ 4096 ]; logBuilder.AppendLine( "Waiting for respons…"
